Goal: Information Seeking & Learning: Learn about a topic

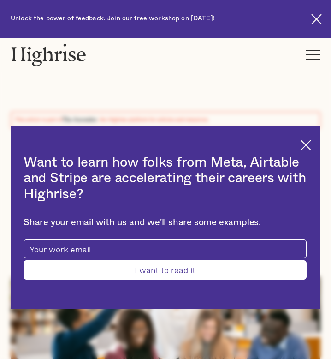
click at [307, 141] on img at bounding box center [306, 145] width 11 height 11
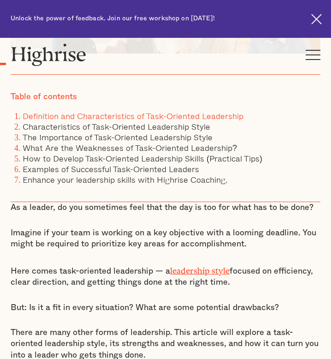
scroll to position [307, 0]
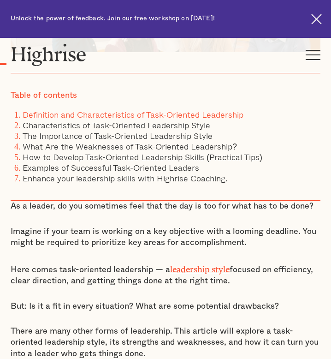
click at [136, 238] on p "Imagine if your team is working on a key objective with a looming deadline. You…" at bounding box center [166, 237] width 310 height 23
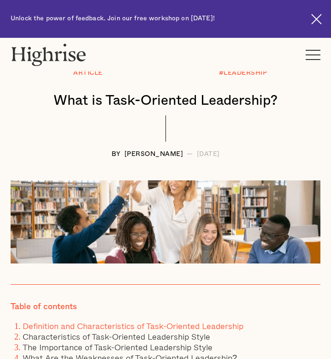
scroll to position [108, 0]
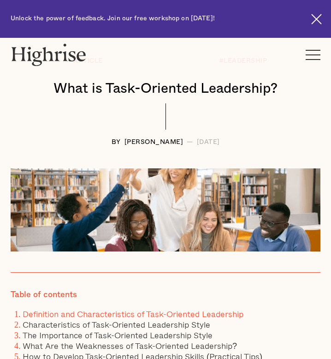
click at [161, 142] on div "[PERSON_NAME]" at bounding box center [154, 142] width 59 height 7
copy div "Langat"
click at [125, 144] on div "[PERSON_NAME]" at bounding box center [154, 142] width 59 height 7
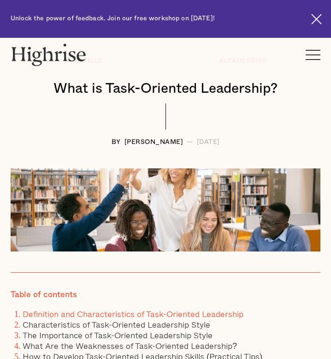
click at [125, 144] on div "[PERSON_NAME]" at bounding box center [154, 142] width 59 height 7
copy div "Andrew"
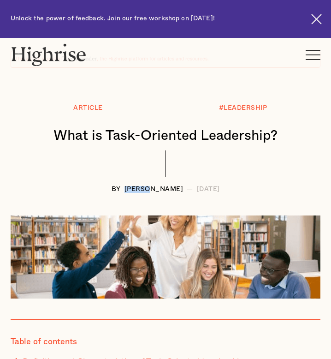
scroll to position [0, 0]
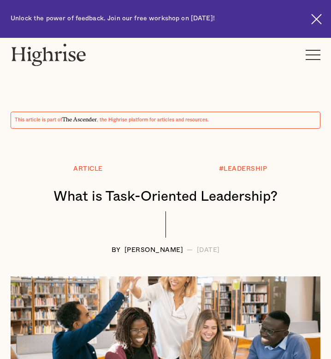
click at [159, 83] on div "This article is part of The Ascender , the Highrise platform for articles and r…" at bounding box center [165, 146] width 331 height 216
click at [52, 196] on h1 "What is Task-Oriented Leadership?" at bounding box center [166, 196] width 292 height 15
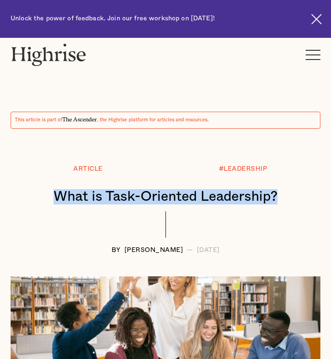
drag, startPoint x: 53, startPoint y: 197, endPoint x: 283, endPoint y: 204, distance: 230.0
click at [283, 204] on h1 "What is Task-Oriented Leadership?" at bounding box center [166, 196] width 292 height 15
copy h1 "What is Task-Oriented Leadership?"
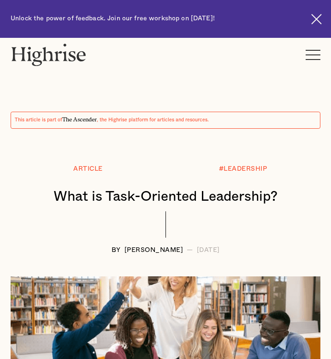
click at [161, 85] on div "This article is part of The Ascender , the Highrise platform for articles and r…" at bounding box center [165, 146] width 331 height 216
